Goal: Transaction & Acquisition: Purchase product/service

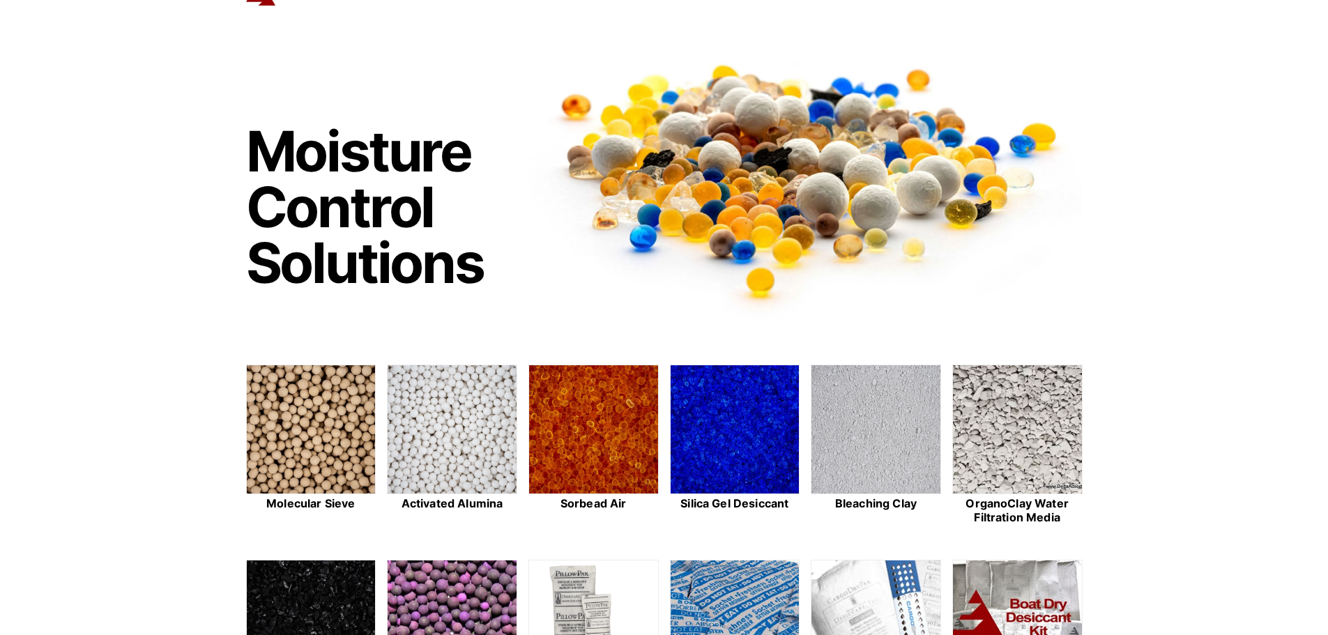
scroll to position [209, 0]
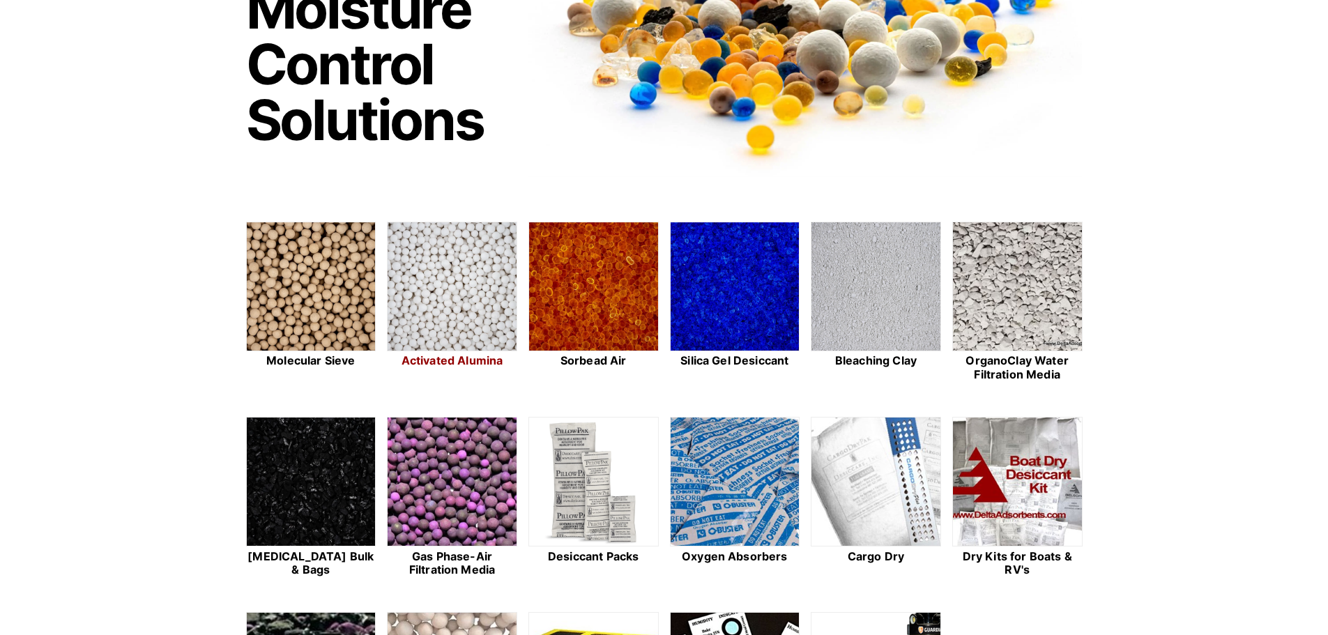
click at [463, 314] on img at bounding box center [452, 287] width 129 height 130
click at [346, 299] on img at bounding box center [311, 287] width 129 height 130
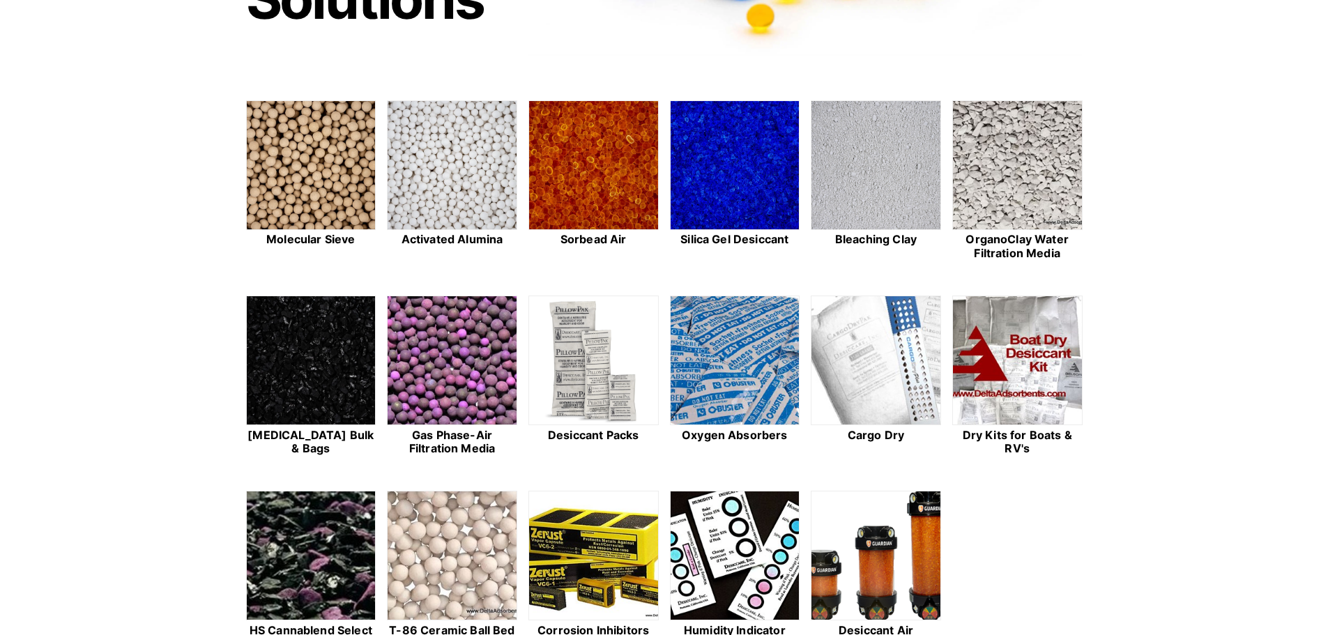
scroll to position [418, 0]
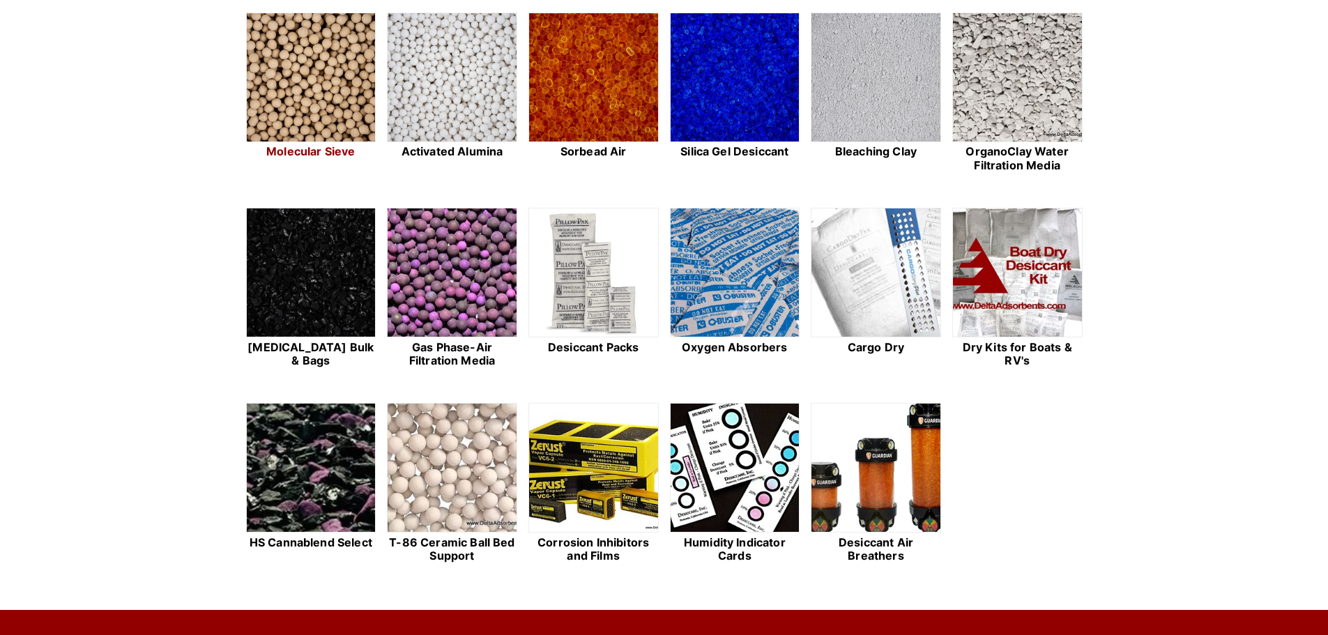
click at [313, 77] on img at bounding box center [311, 78] width 129 height 130
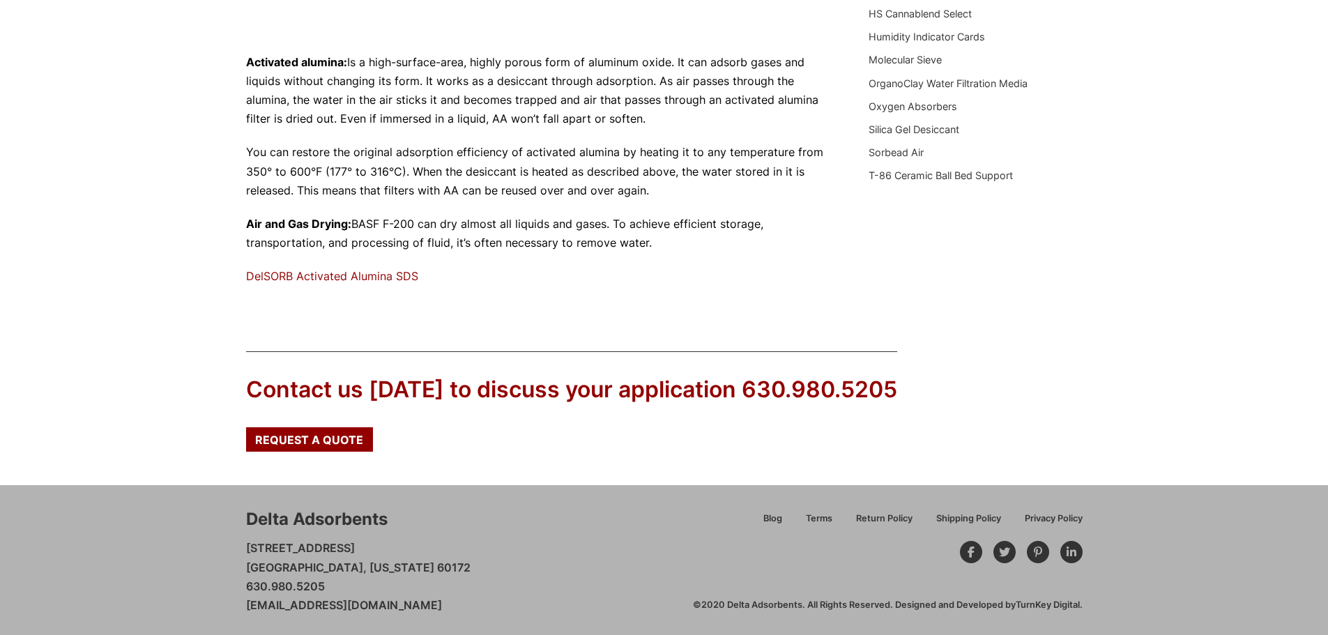
scroll to position [467, 0]
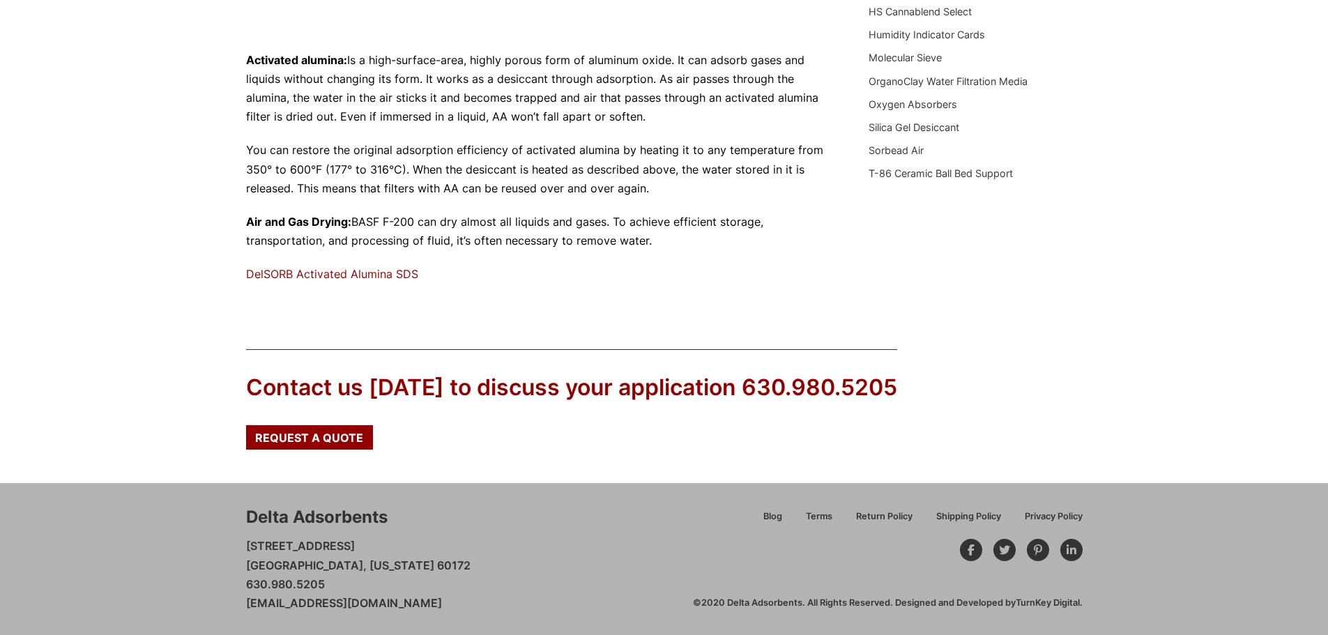
click at [353, 268] on link "DelSORB Activated Alumina SDS" at bounding box center [332, 274] width 172 height 14
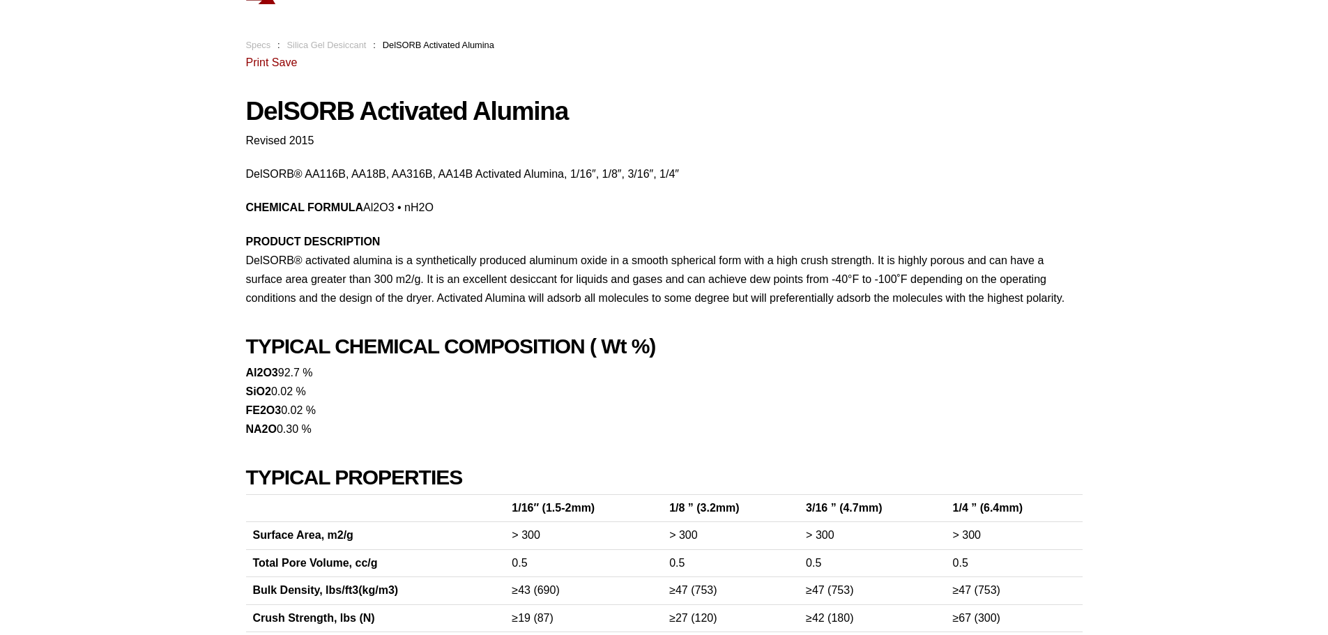
scroll to position [209, 0]
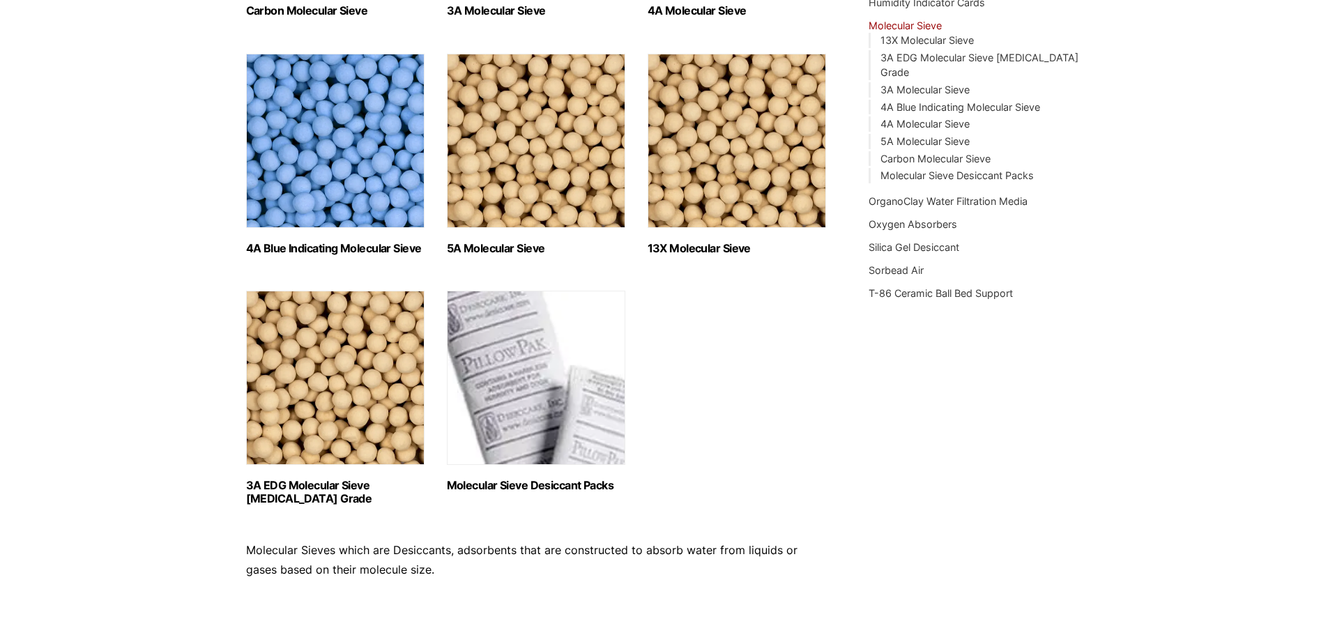
scroll to position [418, 0]
click at [567, 181] on img "Visit product category 5A Molecular Sieve" at bounding box center [536, 140] width 178 height 174
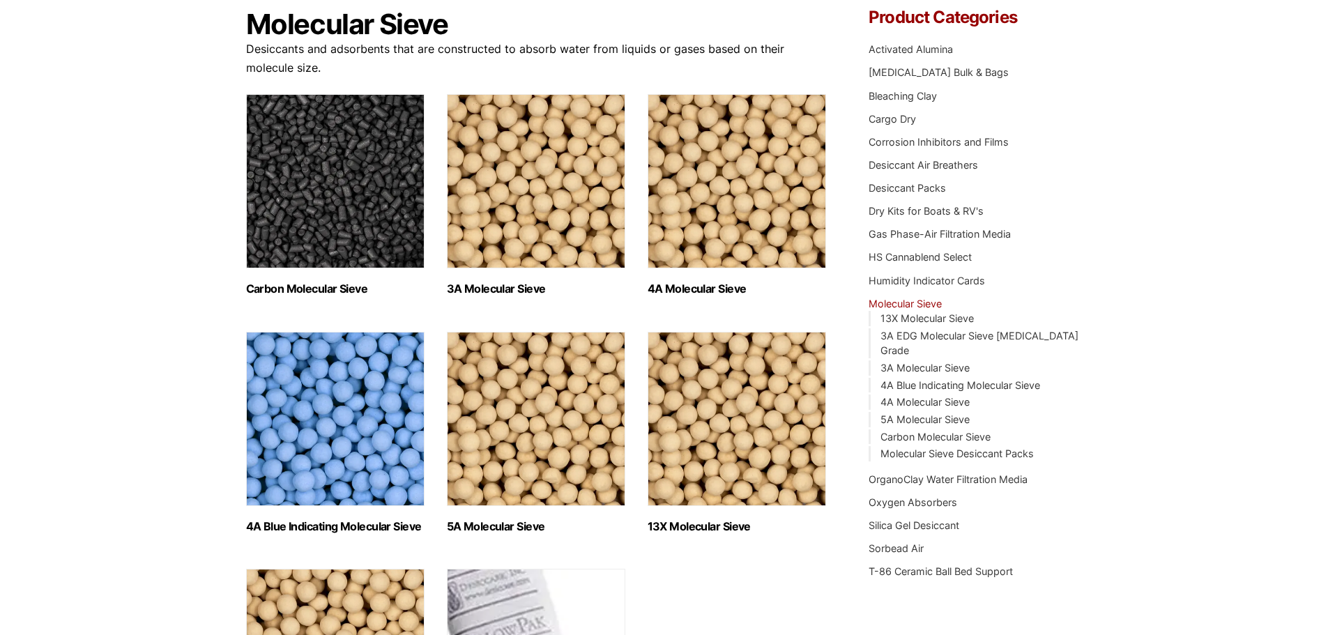
click at [722, 223] on img "Visit product category 4A Molecular Sieve" at bounding box center [737, 181] width 178 height 174
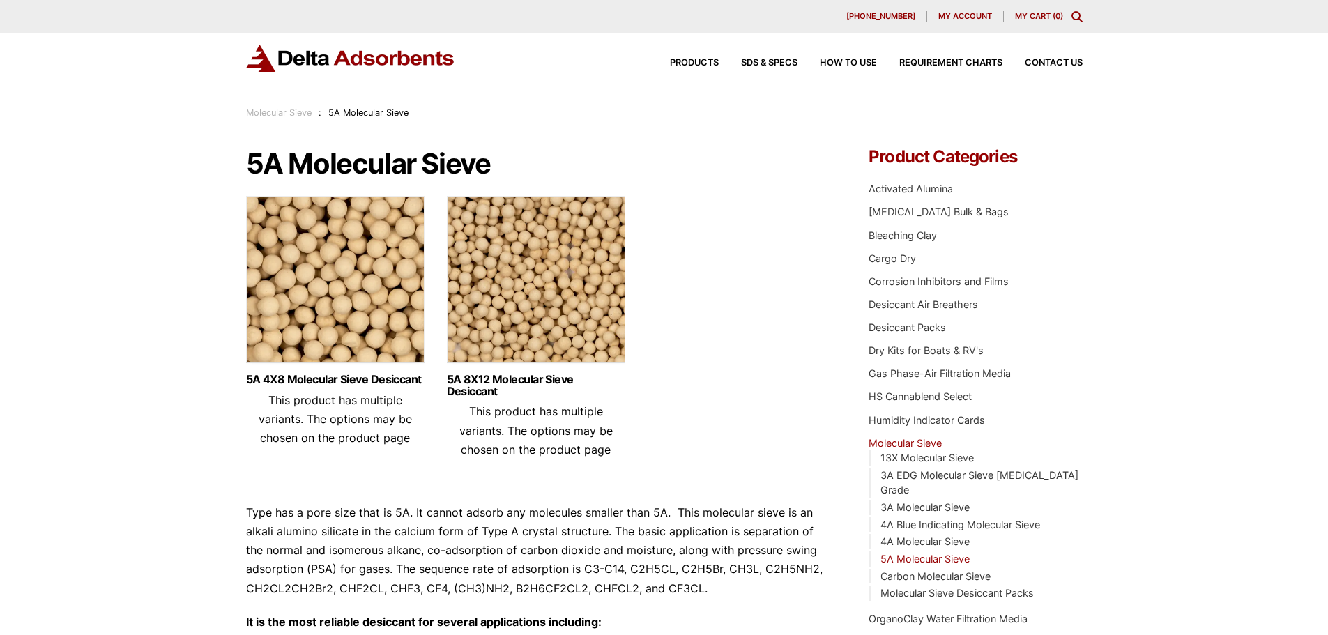
click at [363, 296] on img at bounding box center [335, 283] width 178 height 174
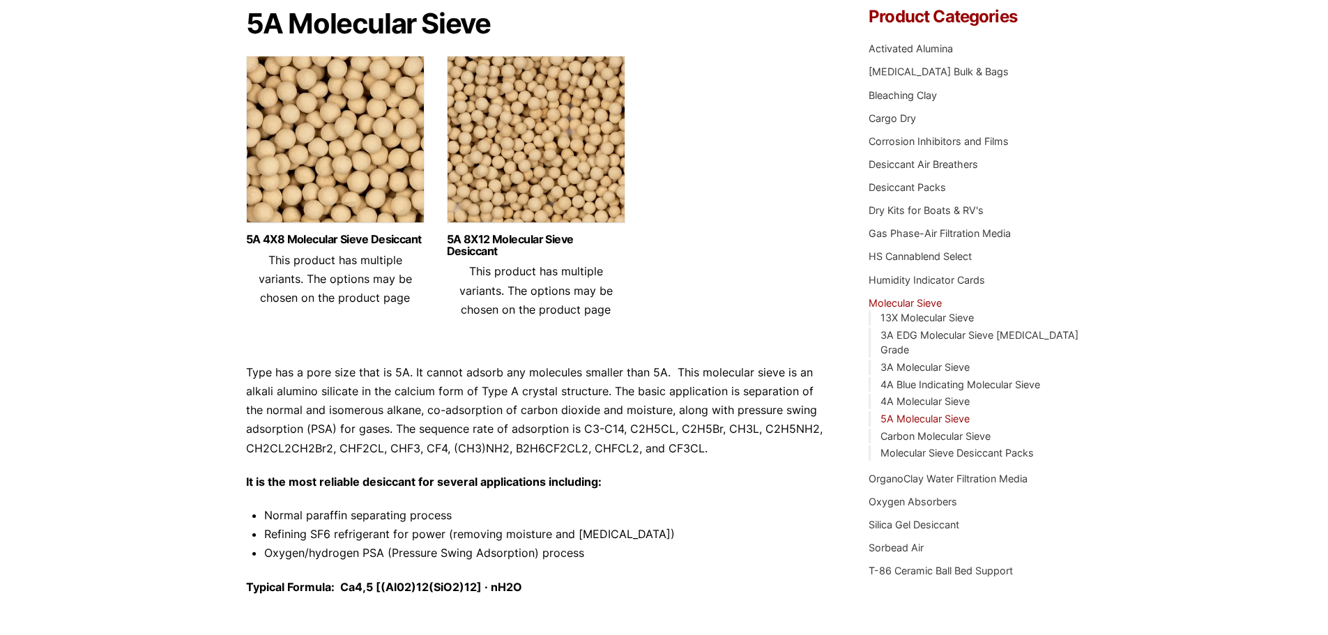
scroll to position [139, 0]
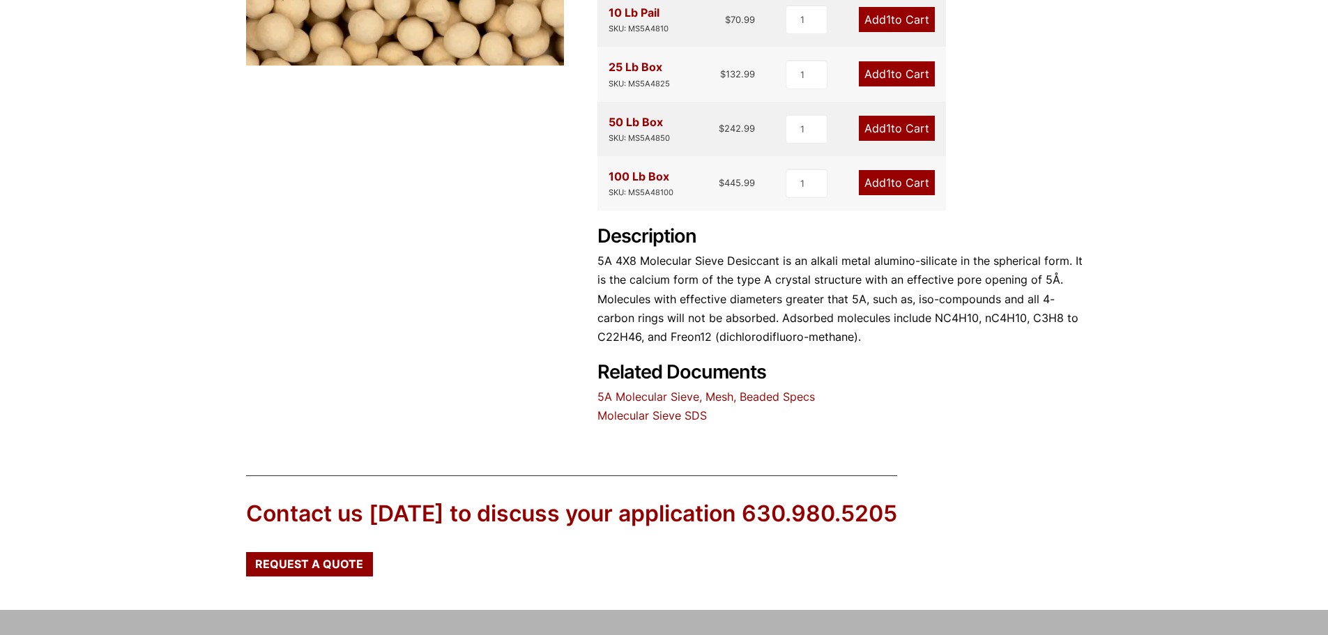
scroll to position [585, 0]
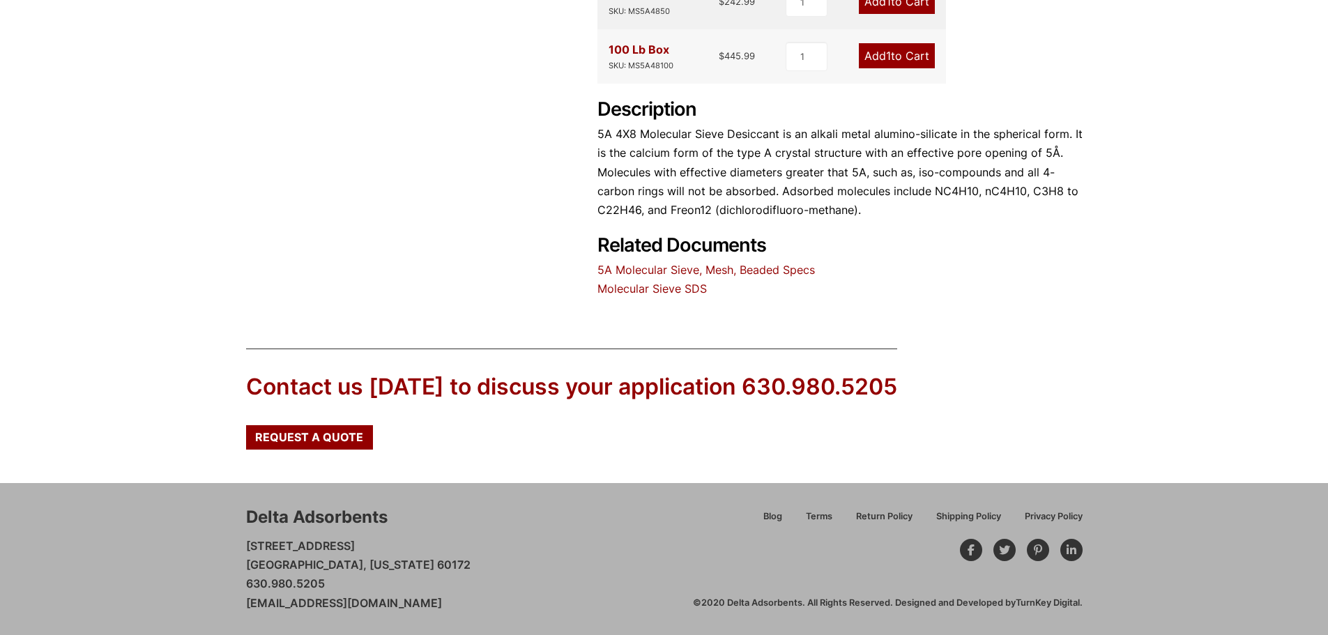
click at [653, 272] on link "5A Molecular Sieve, Mesh, Beaded Specs" at bounding box center [705, 270] width 217 height 14
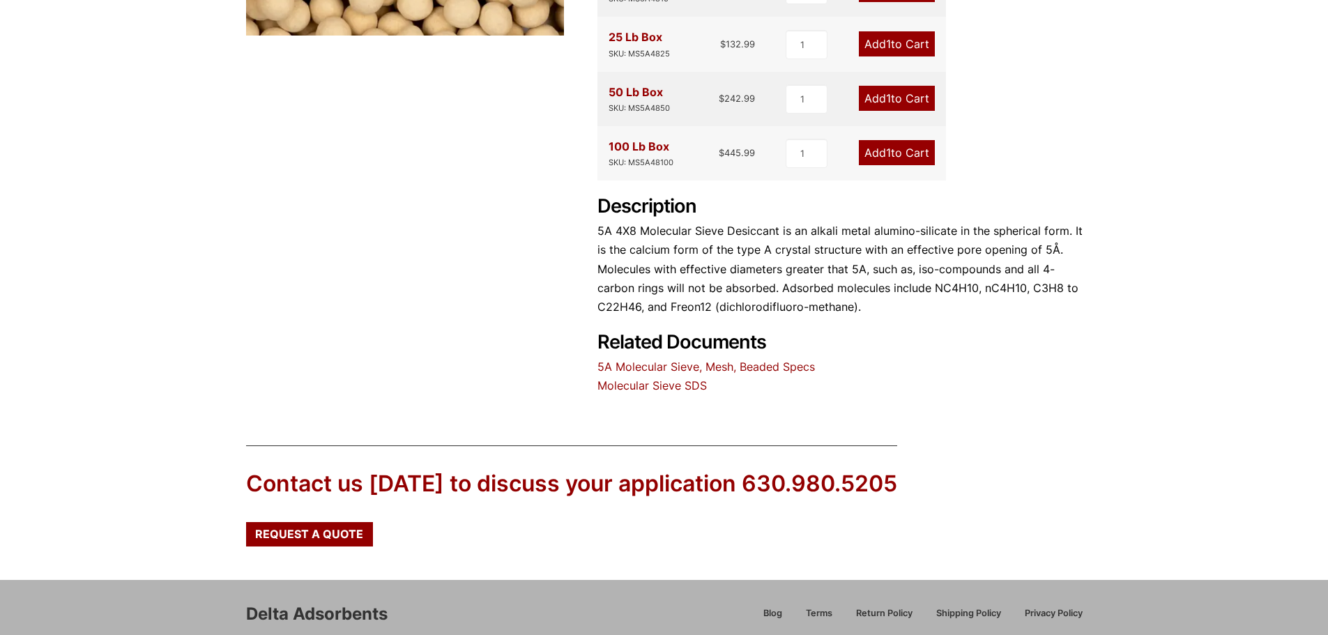
scroll to position [306, 0]
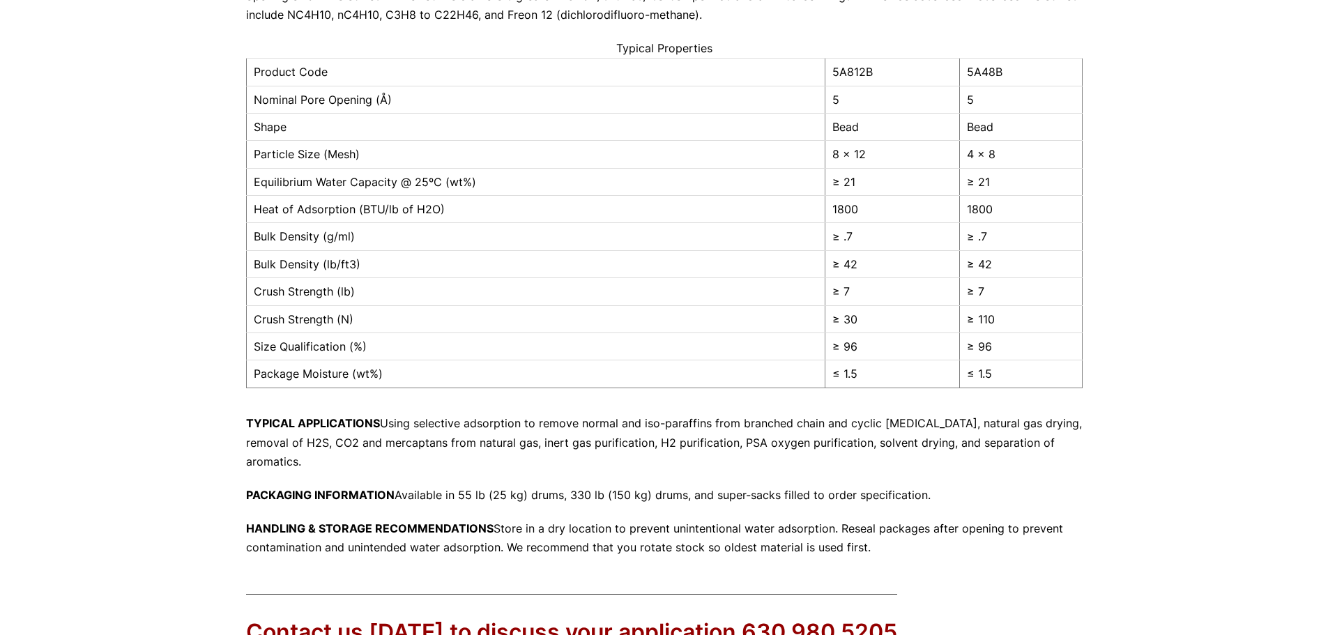
scroll to position [209, 0]
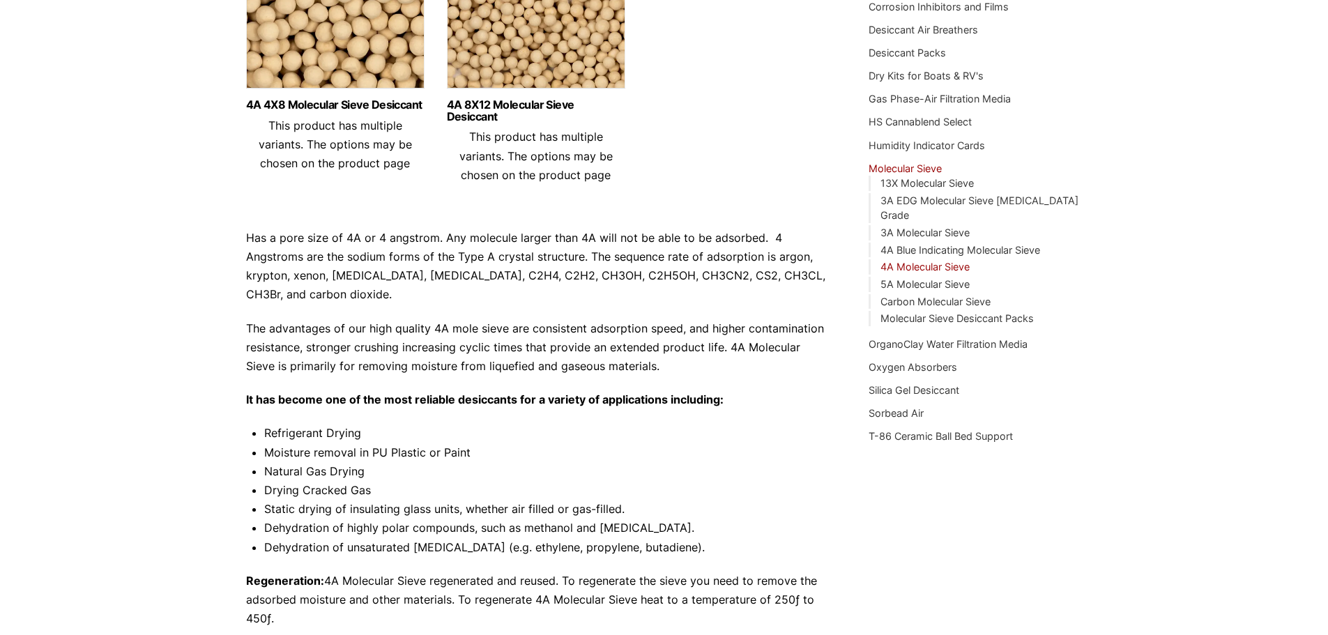
scroll to position [279, 0]
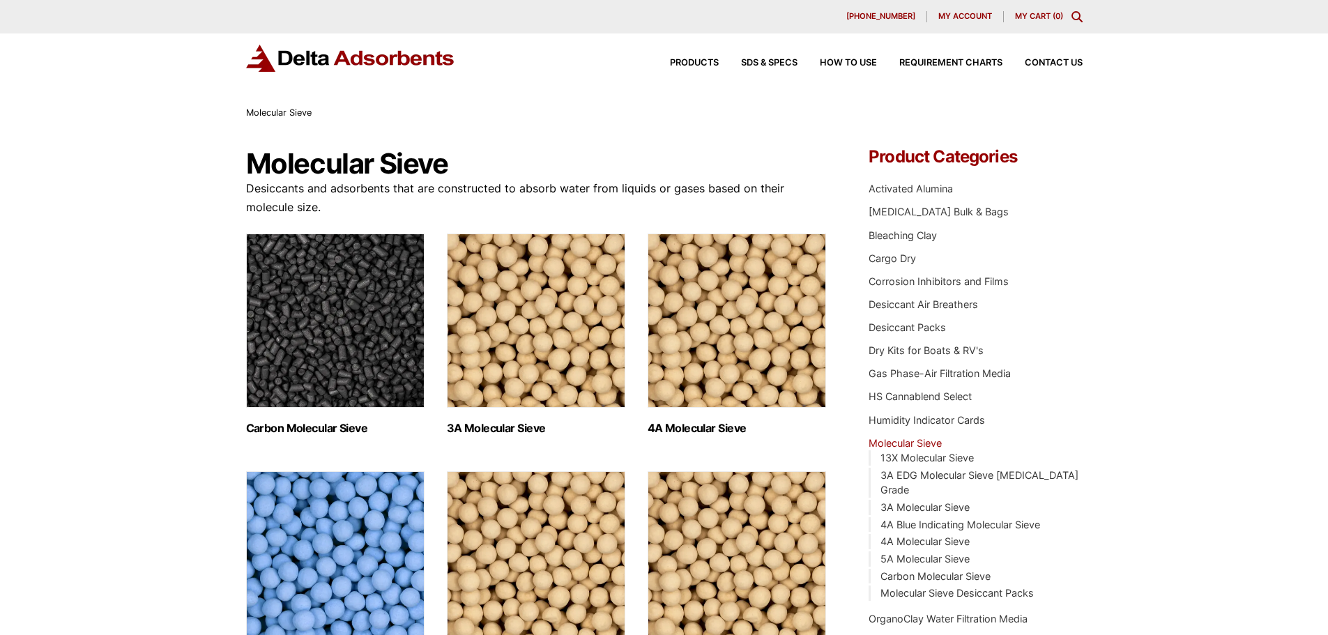
click at [544, 367] on img "Visit product category 3A Molecular Sieve" at bounding box center [536, 321] width 178 height 174
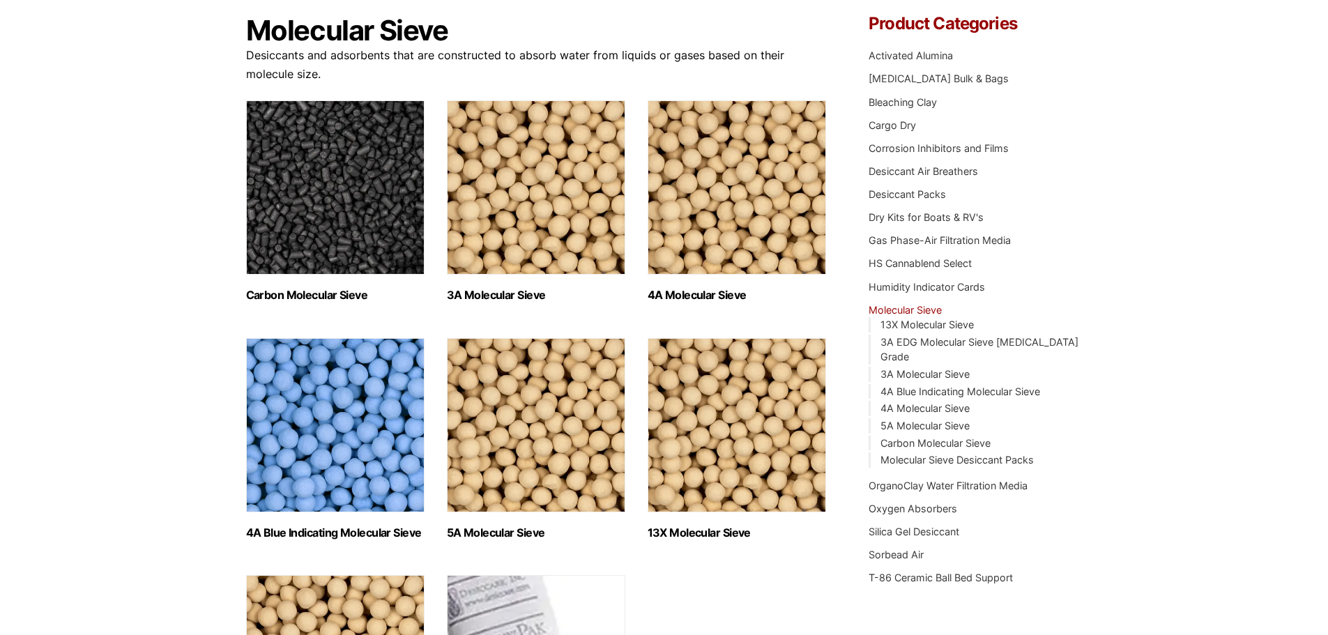
scroll to position [139, 0]
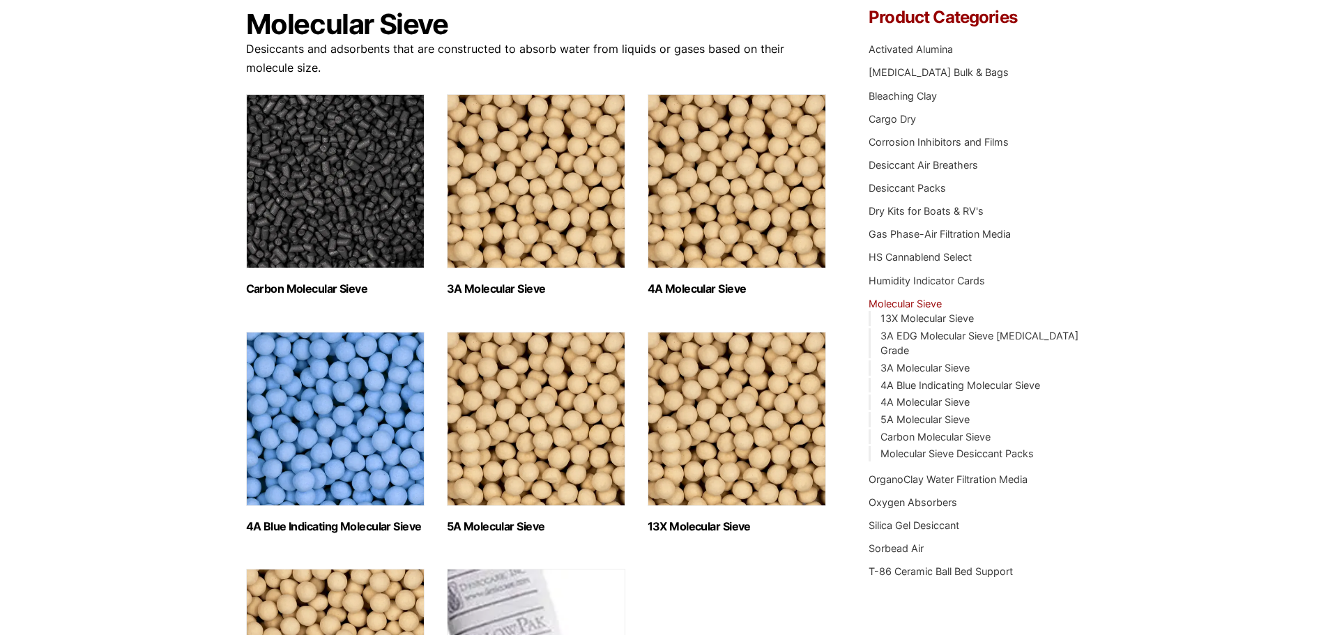
click at [540, 413] on img "Visit product category 5A Molecular Sieve" at bounding box center [536, 419] width 178 height 174
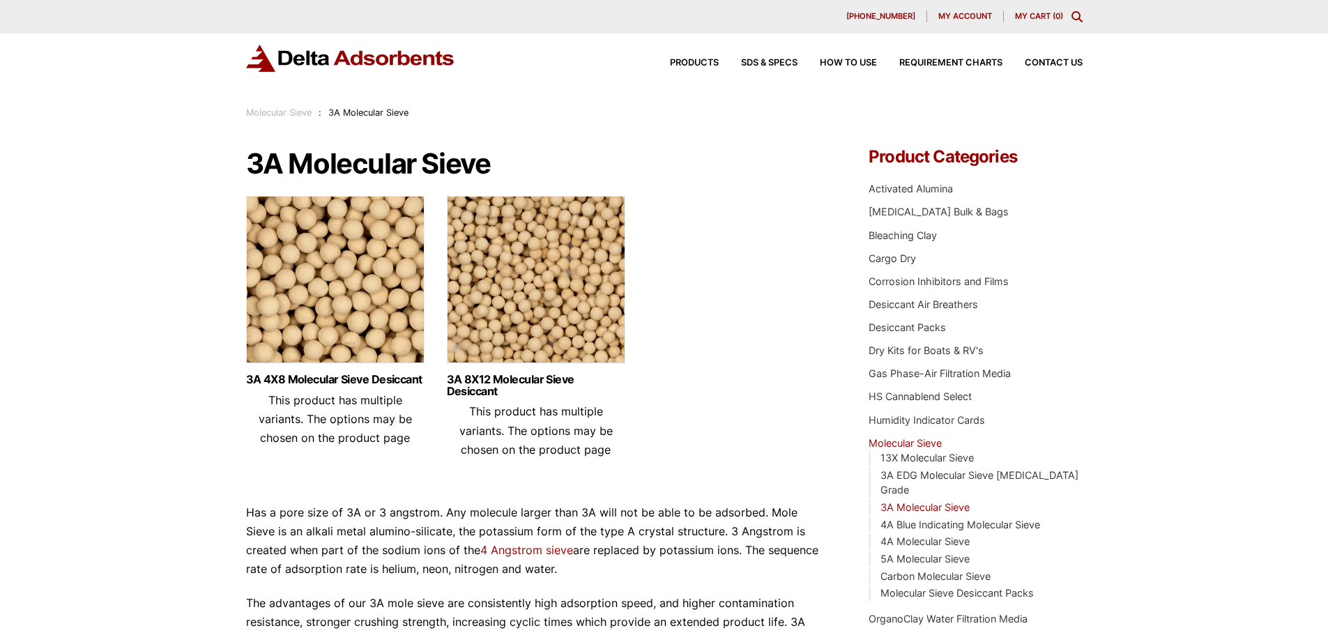
click at [520, 323] on img at bounding box center [536, 283] width 178 height 174
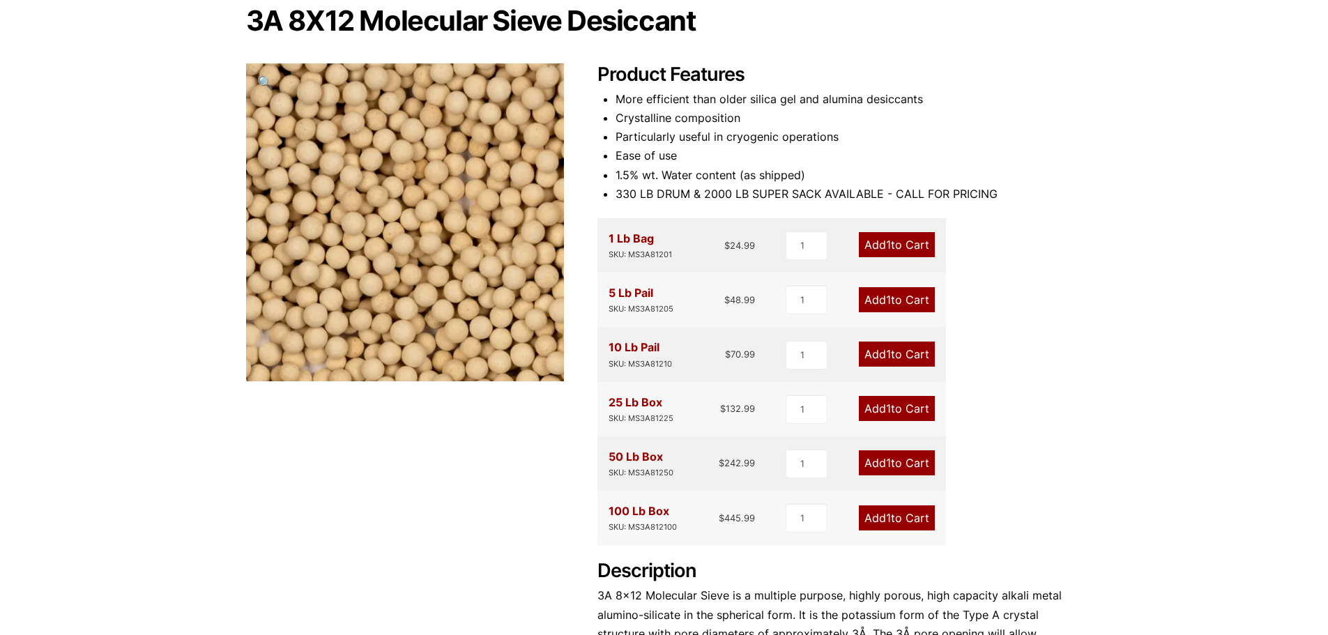
scroll to position [349, 0]
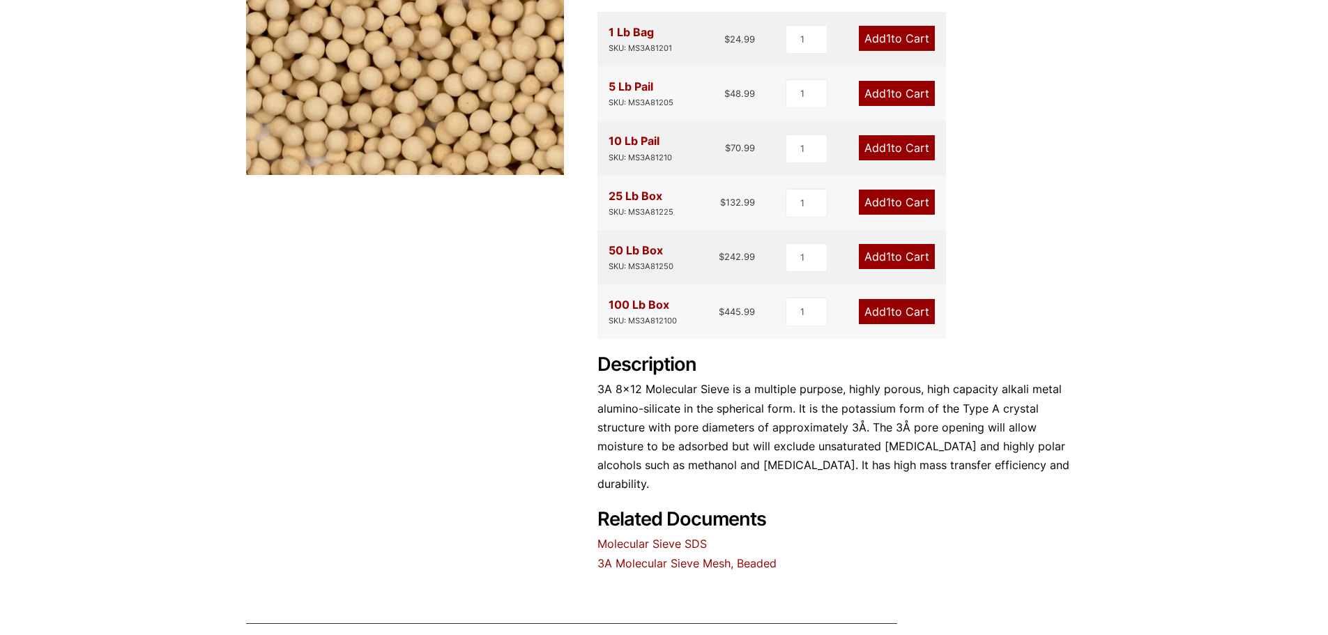
click at [676, 556] on link "3A Molecular Sieve Mesh, Beaded" at bounding box center [686, 563] width 179 height 14
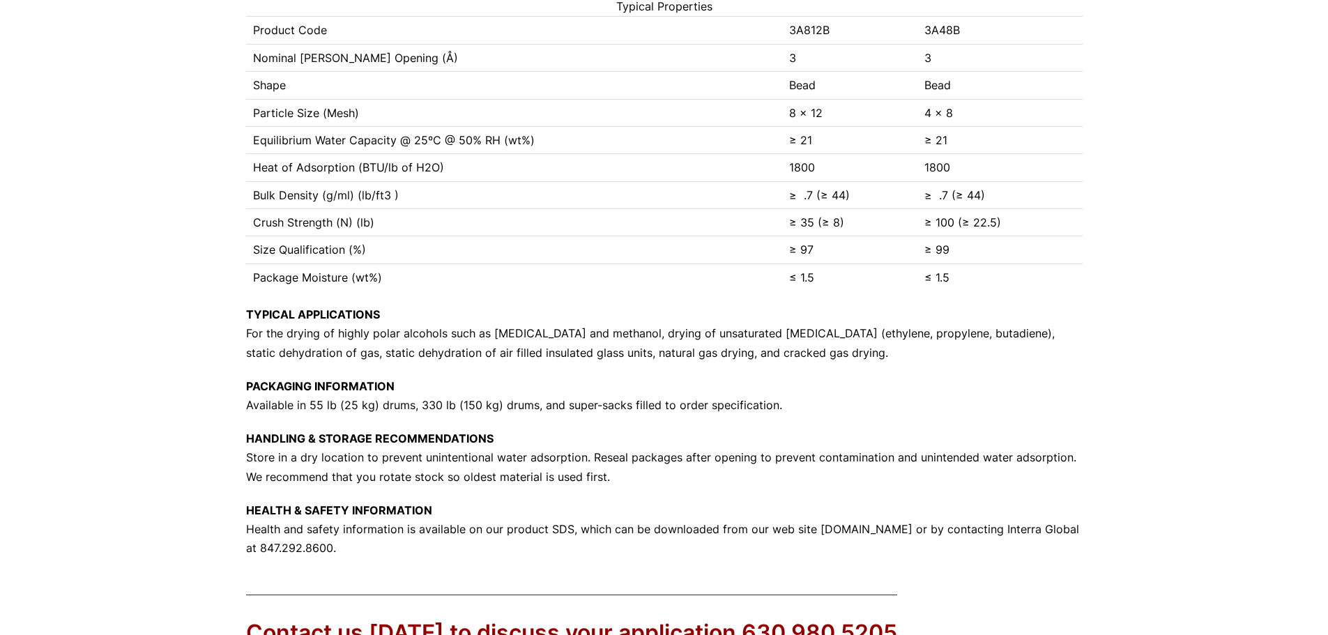
scroll to position [558, 0]
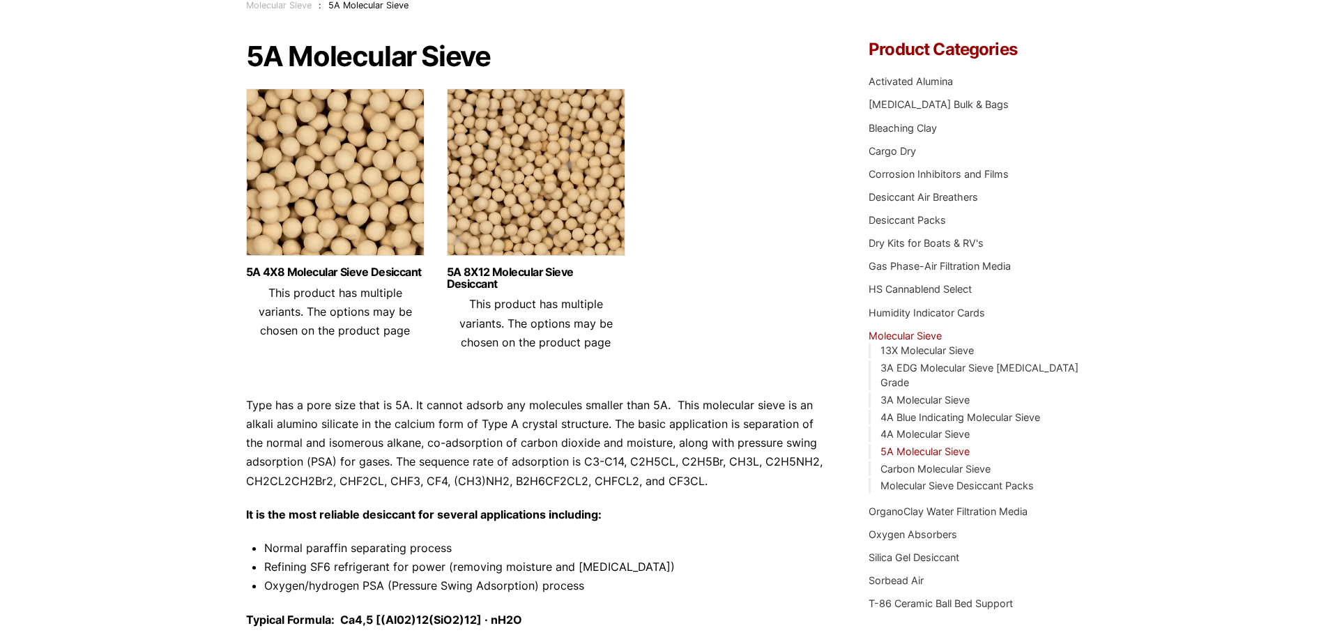
scroll to position [104, 0]
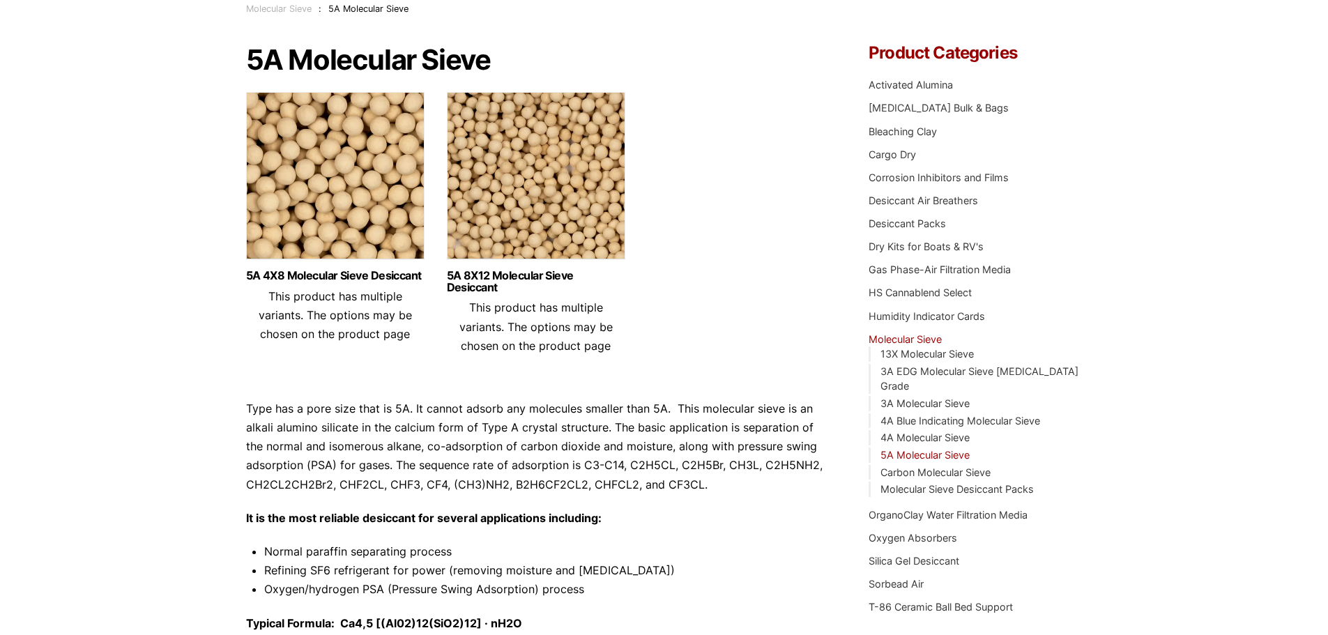
click at [476, 230] on img at bounding box center [536, 179] width 178 height 174
click at [496, 198] on img at bounding box center [536, 179] width 178 height 174
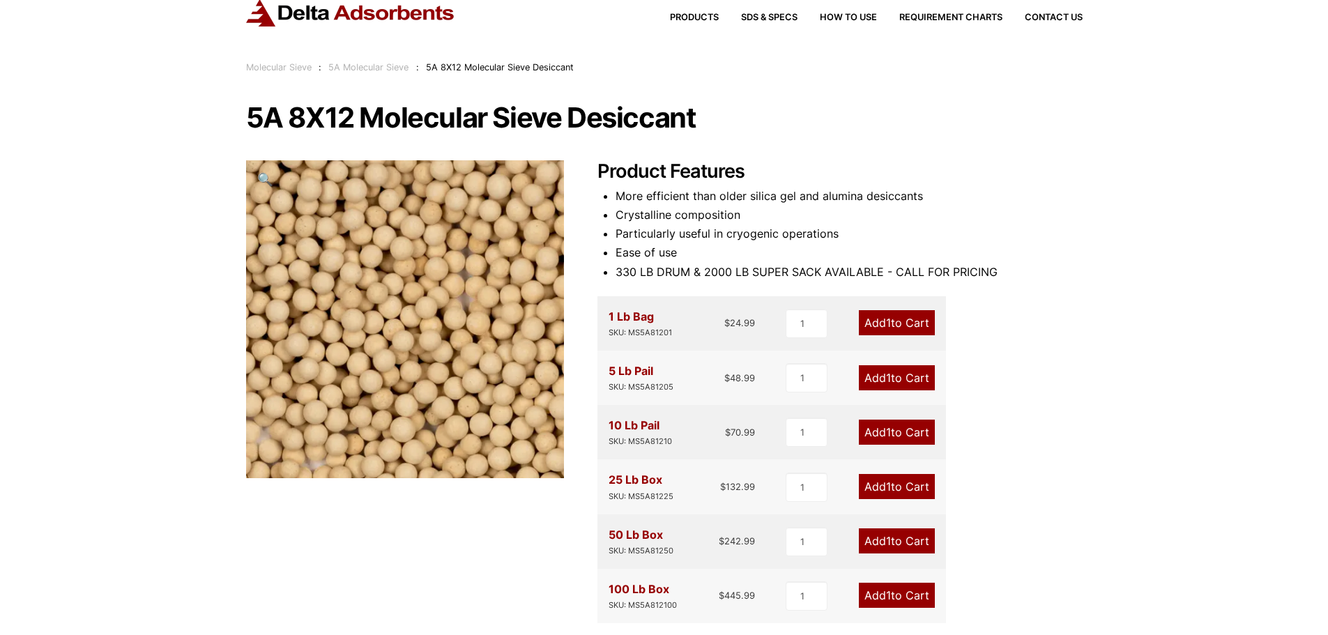
scroll to position [70, 0]
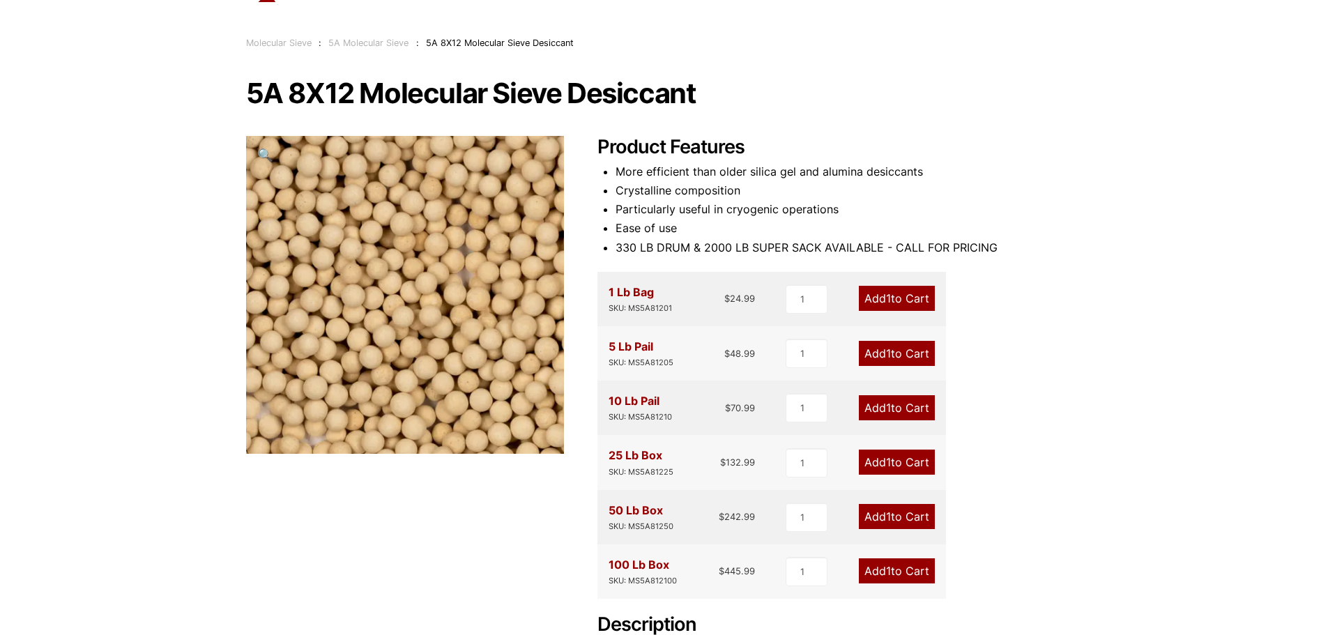
click at [1154, 358] on div "Our website has detected that you are using an outdated browser that will preve…" at bounding box center [664, 540] width 1328 height 1220
click at [868, 411] on link "Add 1 to Cart" at bounding box center [897, 407] width 76 height 25
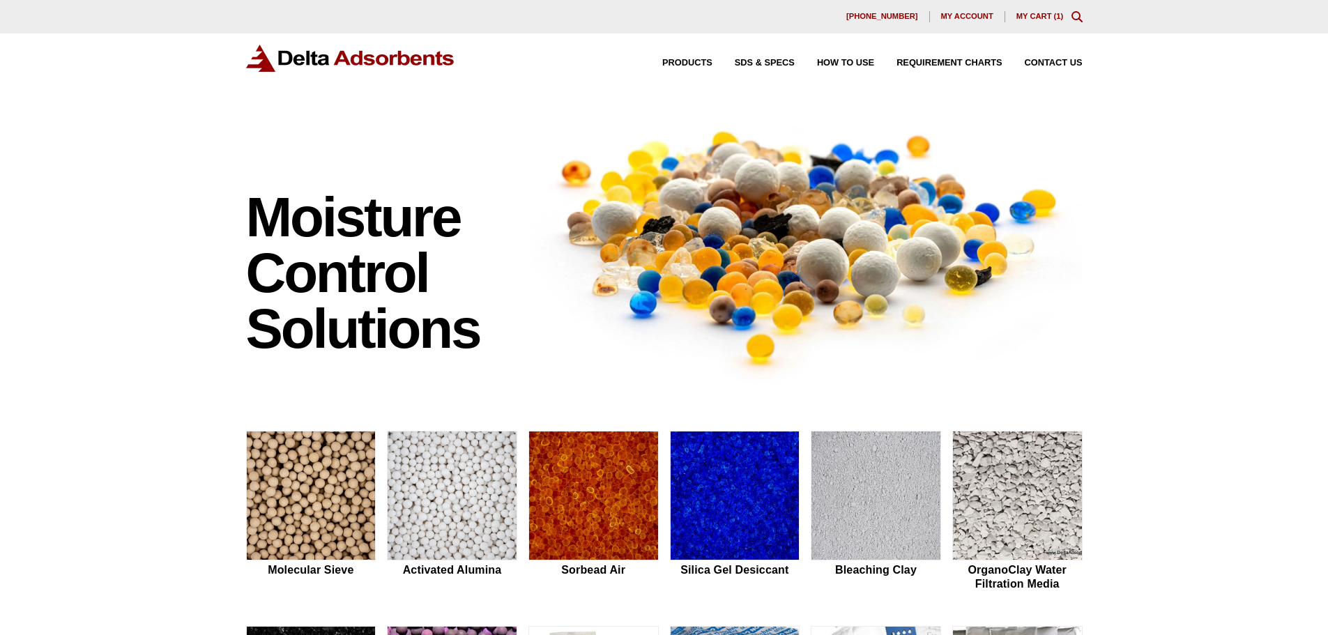
click at [1041, 10] on div "630-980-5205 My account My Cart ( 1 )" at bounding box center [664, 16] width 1328 height 33
click at [1041, 17] on link "My Cart ( 1 )" at bounding box center [1039, 16] width 47 height 8
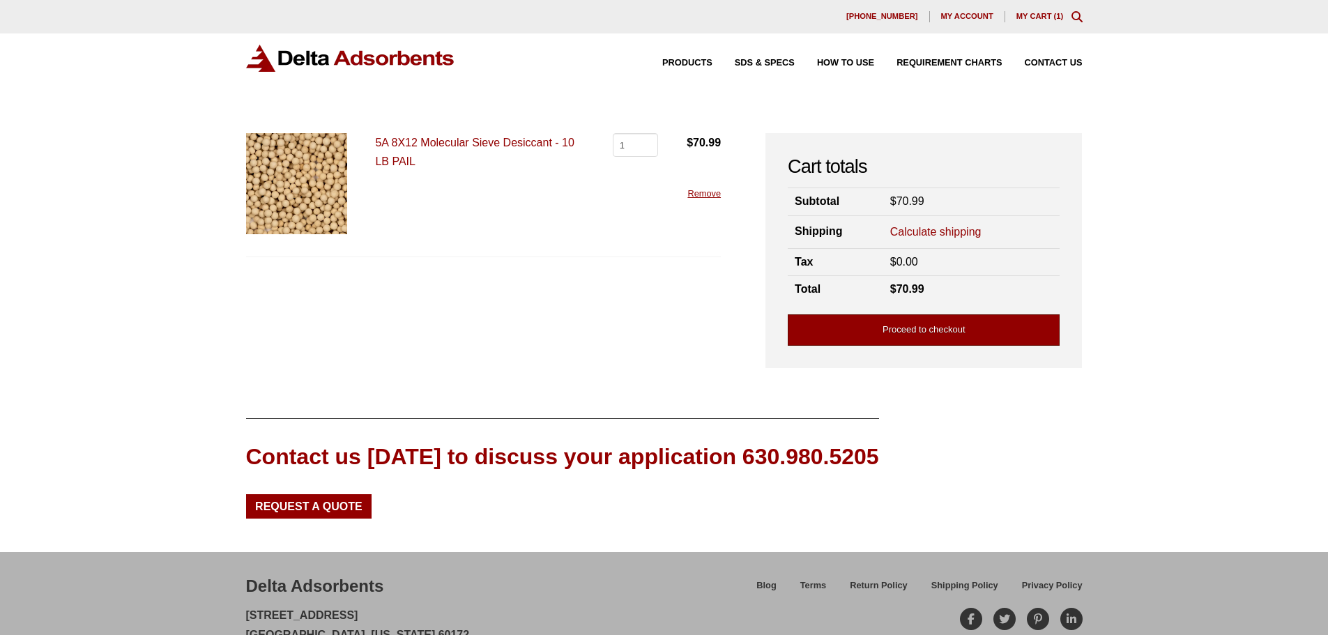
click at [909, 332] on link "Proceed to checkout" at bounding box center [924, 329] width 272 height 31
